Goal: Information Seeking & Learning: Learn about a topic

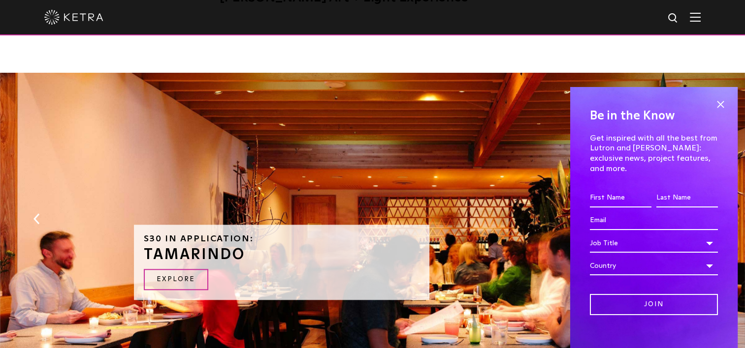
scroll to position [984, 0]
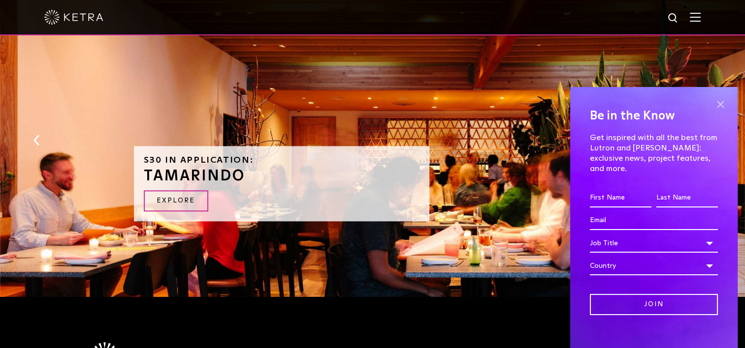
click at [719, 104] on span at bounding box center [720, 104] width 15 height 15
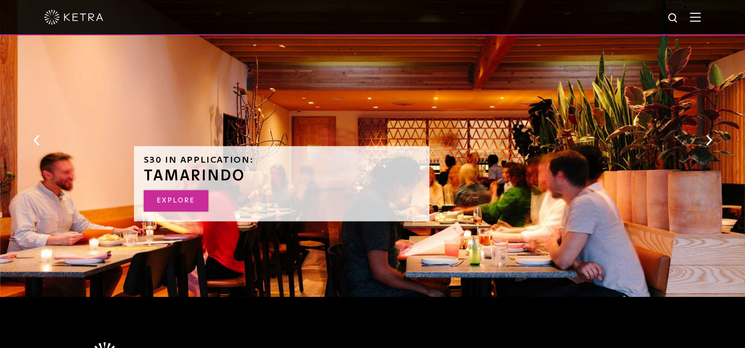
click at [181, 205] on link "EXPLORE" at bounding box center [176, 200] width 64 height 21
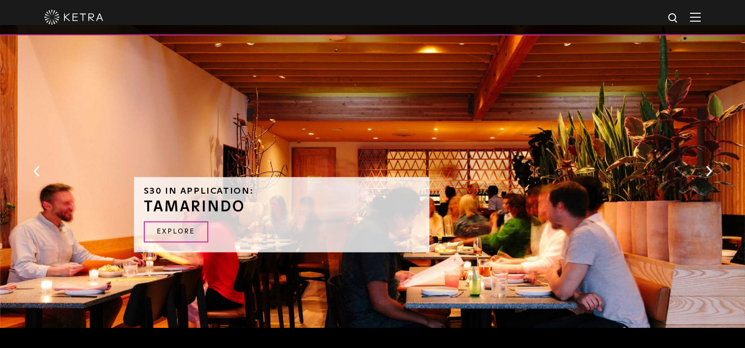
scroll to position [953, 0]
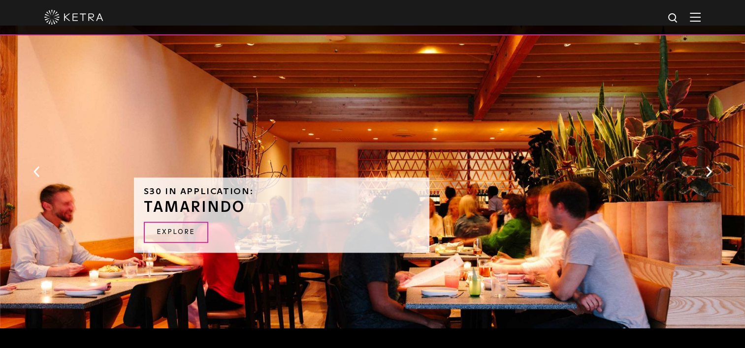
click at [706, 172] on button "Next" at bounding box center [708, 171] width 10 height 13
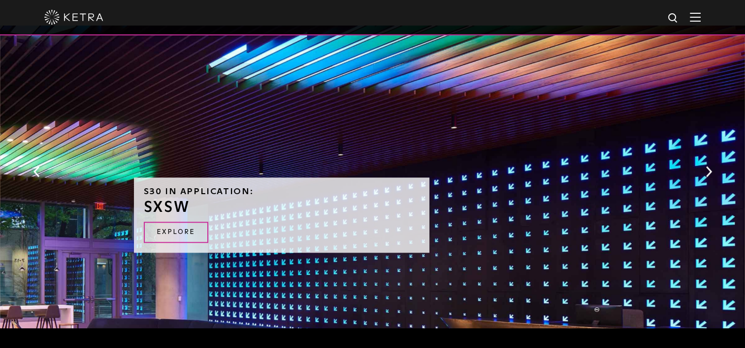
click at [706, 172] on button "Next" at bounding box center [708, 171] width 10 height 13
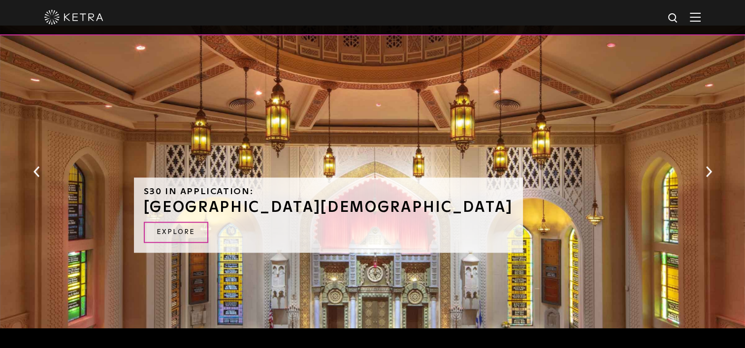
click at [709, 167] on button "Next" at bounding box center [708, 171] width 10 height 13
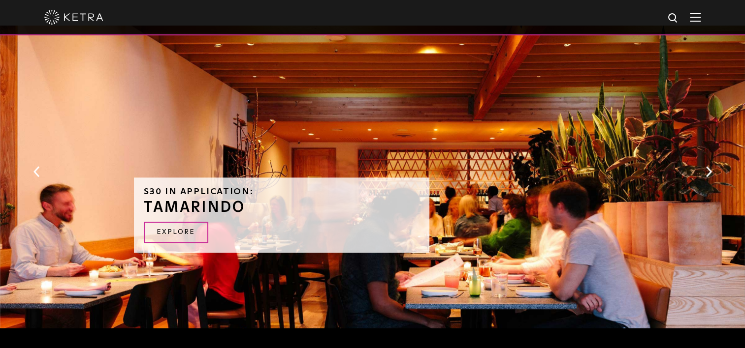
click at [709, 167] on button "Next" at bounding box center [708, 171] width 10 height 13
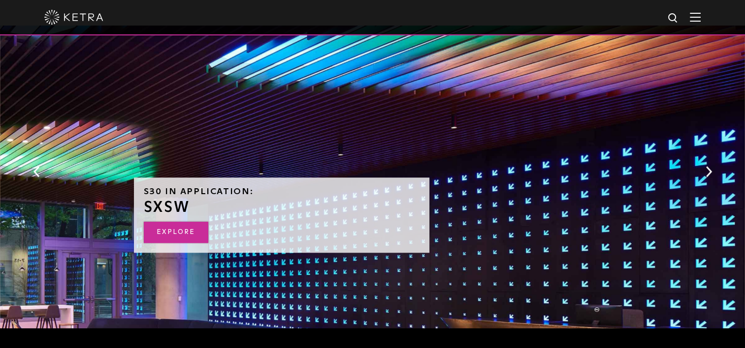
click at [176, 227] on link "EXPLORE" at bounding box center [176, 232] width 64 height 21
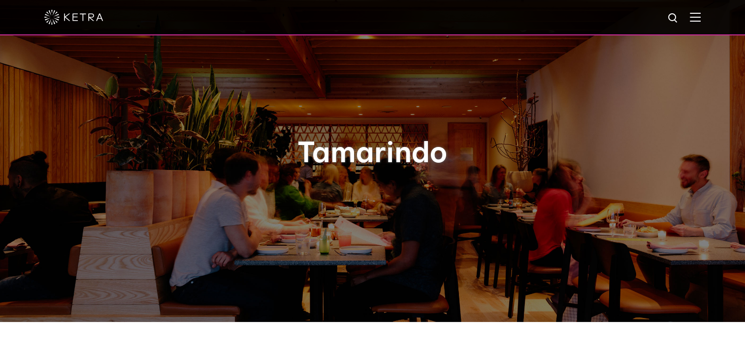
click at [364, 162] on h1 "Tamarindo" at bounding box center [373, 154] width 492 height 32
